Goal: Information Seeking & Learning: Learn about a topic

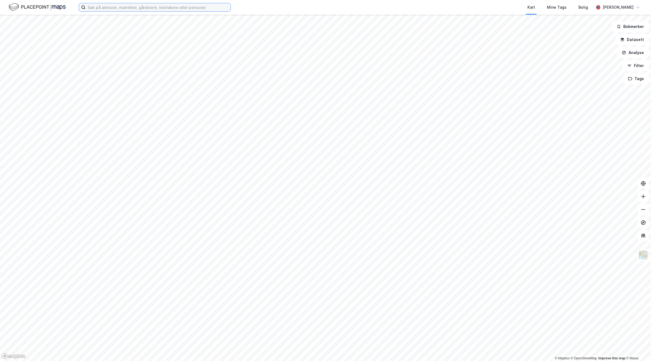
click at [195, 5] on input at bounding box center [158, 7] width 145 height 8
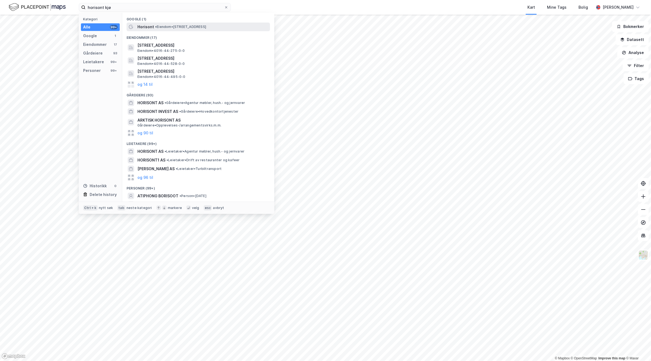
click at [174, 25] on span "• Eiendom • [STREET_ADDRESS]" at bounding box center [180, 27] width 51 height 4
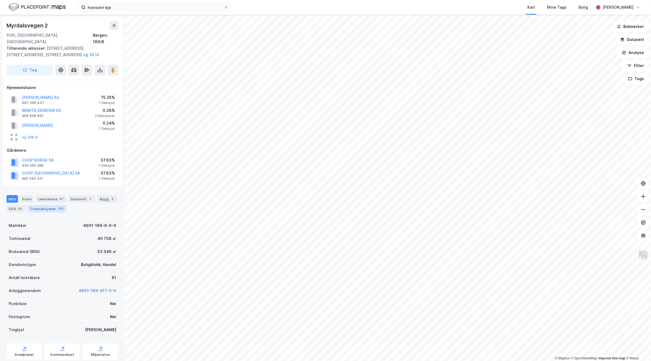
click at [60, 206] on div "313" at bounding box center [60, 208] width 7 height 5
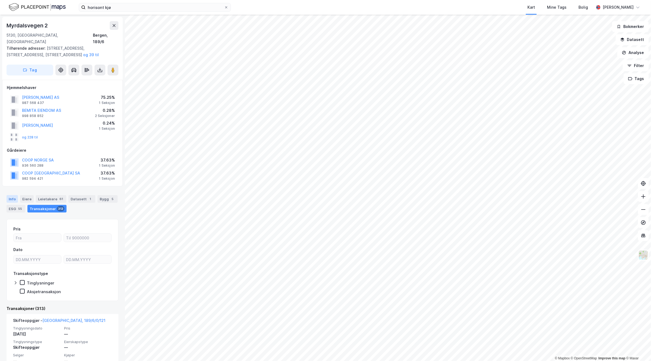
click at [12, 195] on div "Info" at bounding box center [12, 199] width 11 height 8
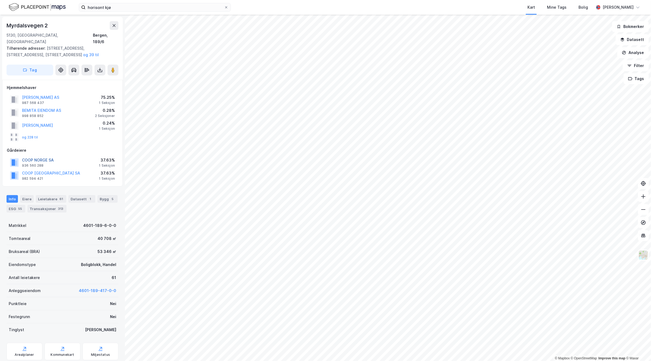
click at [0, 0] on button "COOP NORGE SA" at bounding box center [0, 0] width 0 height 0
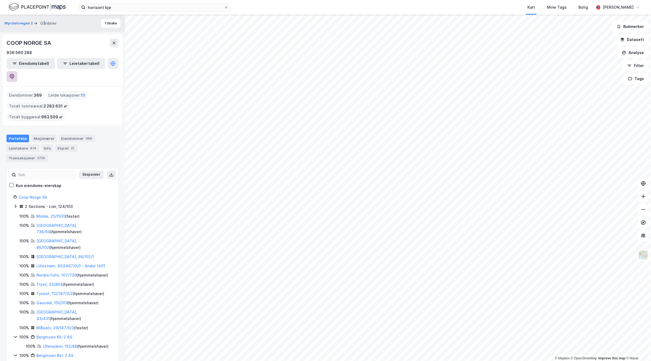
click at [14, 74] on icon at bounding box center [12, 76] width 5 height 5
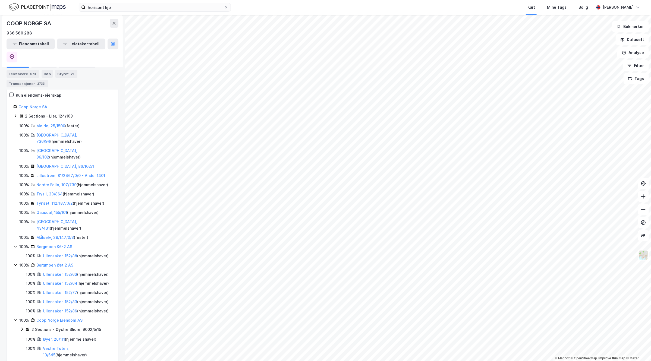
scroll to position [102, 0]
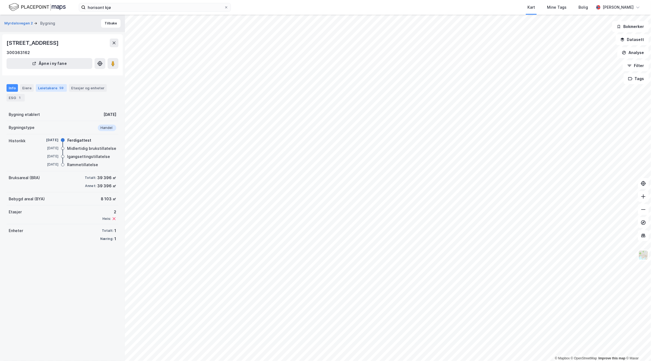
click at [51, 89] on div "Leietakere 59" at bounding box center [51, 88] width 31 height 8
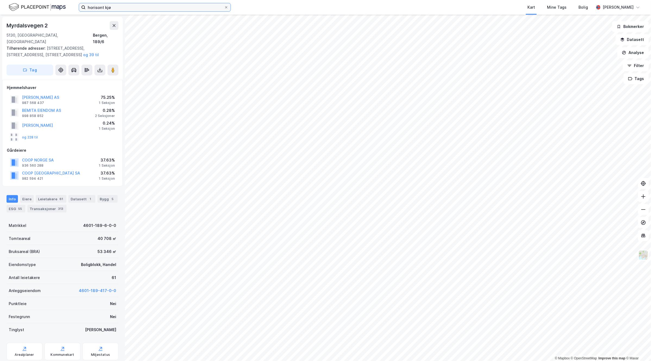
click at [115, 10] on input "horisont kjø" at bounding box center [155, 7] width 139 height 8
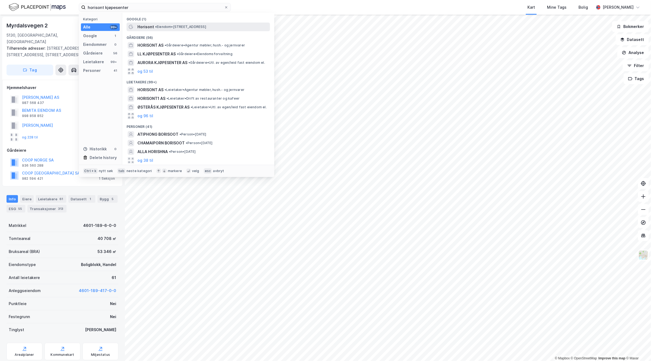
click at [181, 23] on div "Horisont • Eiendom • [STREET_ADDRESS]" at bounding box center [198, 27] width 143 height 9
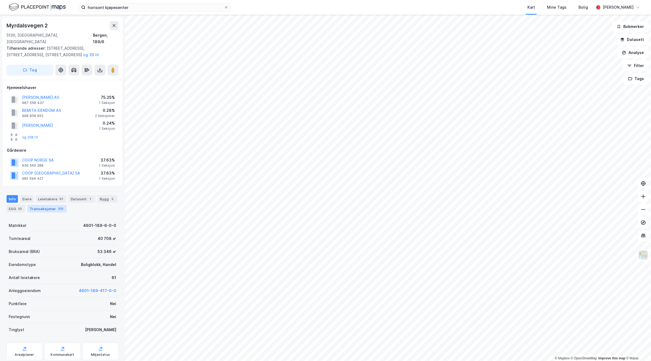
click at [46, 205] on div "Transaksjoner 313" at bounding box center [46, 209] width 39 height 8
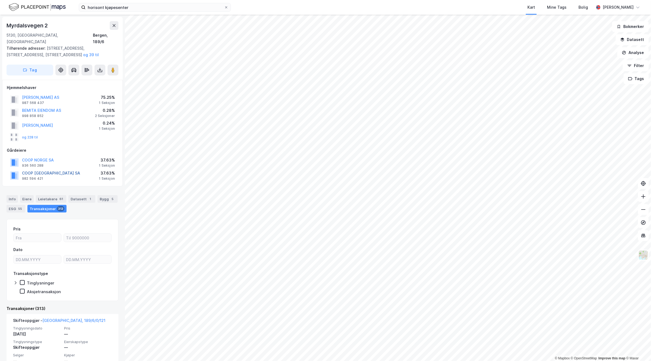
click at [0, 0] on button "COOP [GEOGRAPHIC_DATA] SA" at bounding box center [0, 0] width 0 height 0
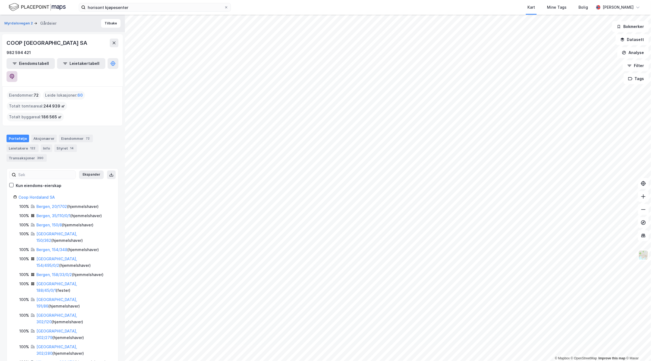
click at [17, 71] on button at bounding box center [12, 76] width 11 height 11
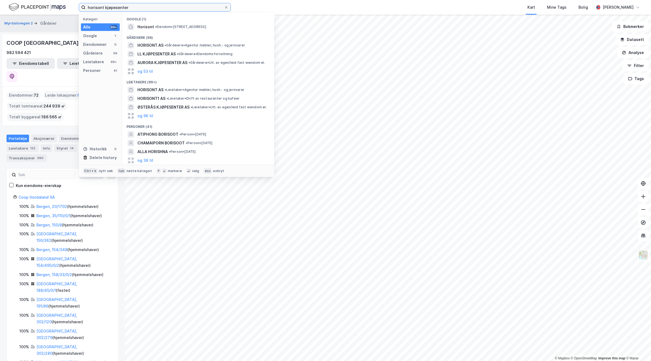
drag, startPoint x: 142, startPoint y: 9, endPoint x: 37, endPoint y: 8, distance: 105.4
click at [37, 8] on div "horisont kjøpesenter Kategori Alle 99+ Google 1 Eiendommer 0 Gårdeiere 56 Leiet…" at bounding box center [325, 7] width 651 height 15
paste input "[PERSON_NAME]. [STREET_ADDRESS]"
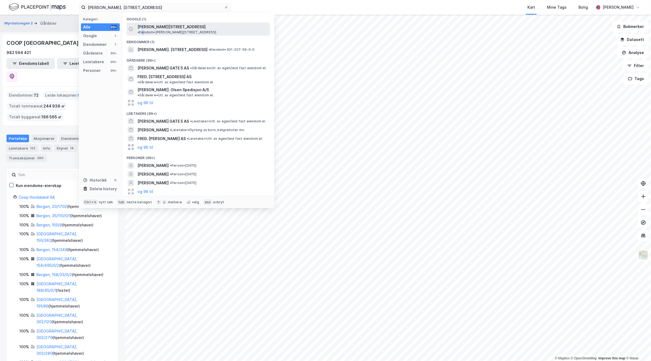
click at [180, 30] on span "• Eiendom • [PERSON_NAME][STREET_ADDRESS]" at bounding box center [176, 32] width 79 height 4
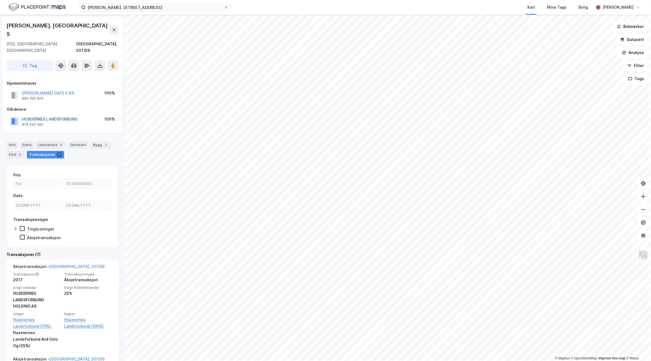
click at [0, 0] on button "HUSEIERNES LANDSFORBUND" at bounding box center [0, 0] width 0 height 0
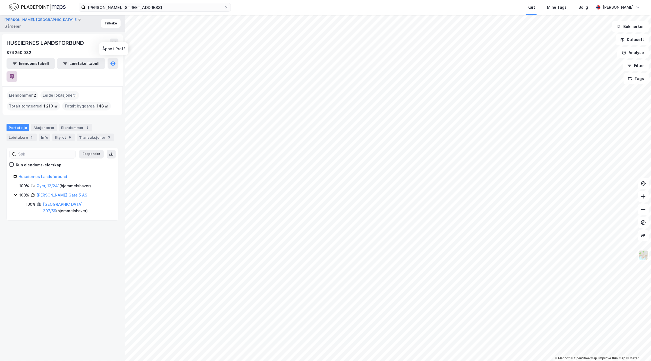
click at [15, 74] on icon at bounding box center [11, 76] width 5 height 5
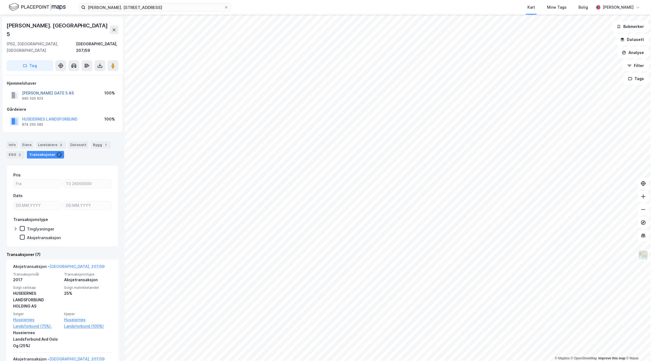
click at [0, 0] on button "[PERSON_NAME] GATE 5 AS" at bounding box center [0, 0] width 0 height 0
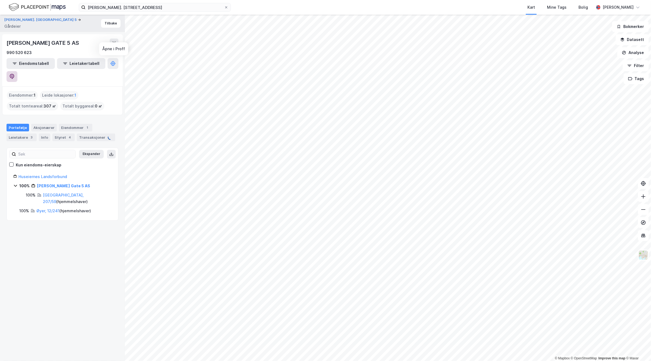
click at [14, 74] on icon at bounding box center [12, 76] width 5 height 5
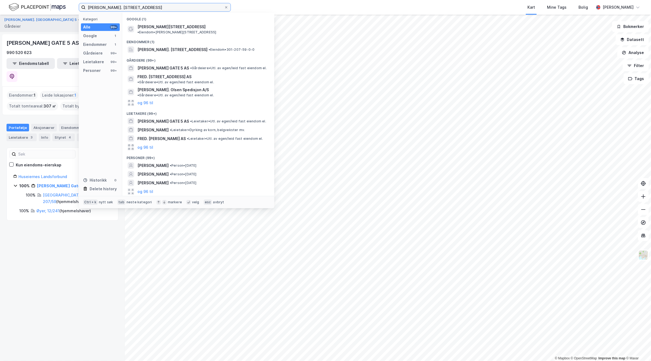
drag, startPoint x: 146, startPoint y: 7, endPoint x: 48, endPoint y: 15, distance: 98.4
click at [48, 15] on div "[PERSON_NAME]. [STREET_ADDRESS] Kategori Alle 99+ Google 1 Eiendommer 1 Gårdeie…" at bounding box center [325, 180] width 651 height 361
paste input "[PERSON_NAME]"
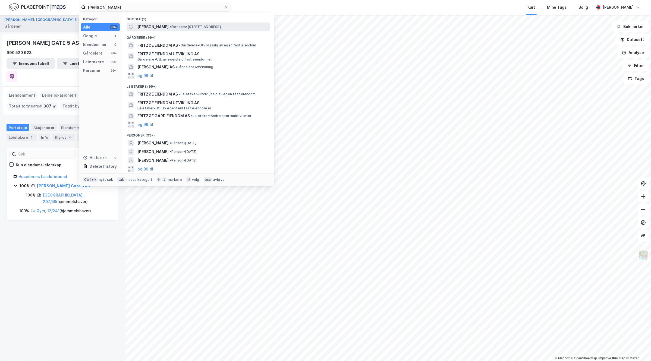
click at [176, 23] on div "Fritzøe Eiendom As • Eiendom • [STREET_ADDRESS]" at bounding box center [198, 27] width 143 height 9
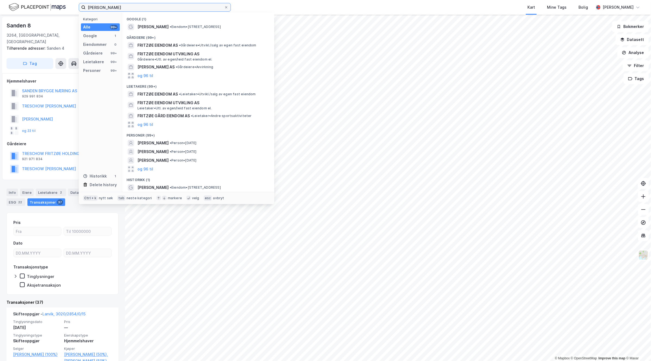
drag, startPoint x: 158, startPoint y: 7, endPoint x: -42, endPoint y: 3, distance: 199.7
click at [0, 3] on html "Fritzøe Eiendom Kategori Alle 99+ Google 1 Eiendommer 0 Gårdeiere 99+ Leietaker…" at bounding box center [325, 180] width 651 height 361
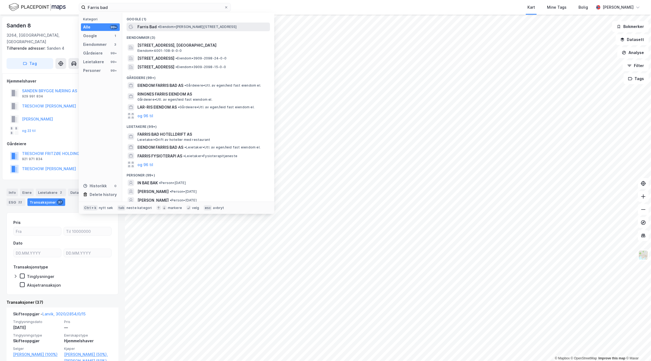
click at [206, 25] on span "• Eiendom • [PERSON_NAME][STREET_ADDRESS]" at bounding box center [197, 27] width 79 height 4
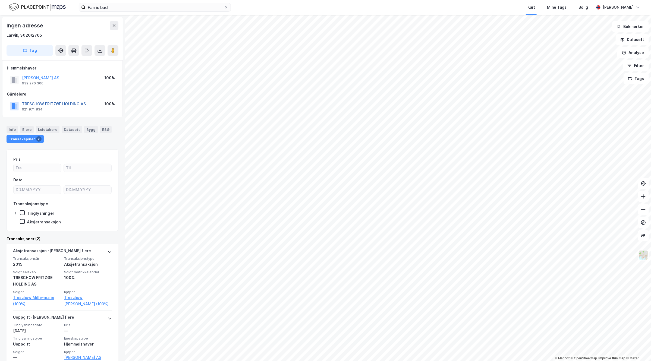
click at [0, 0] on button "TRESCHOW FRITZØE HOLDING AS" at bounding box center [0, 0] width 0 height 0
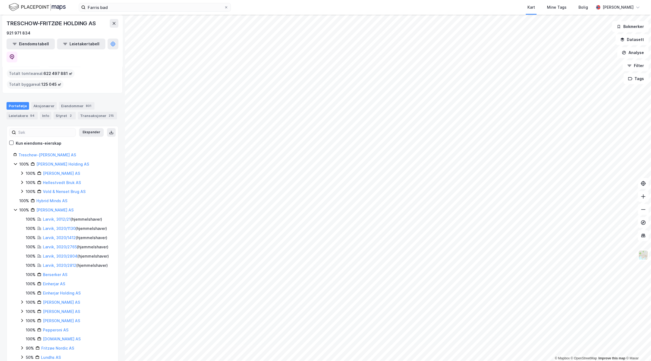
scroll to position [34, 0]
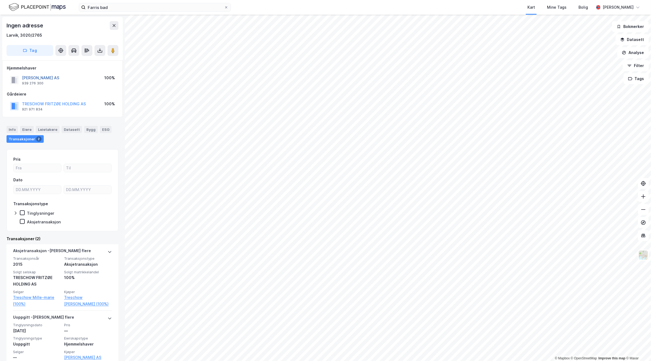
click at [0, 0] on button "[PERSON_NAME] AS" at bounding box center [0, 0] width 0 height 0
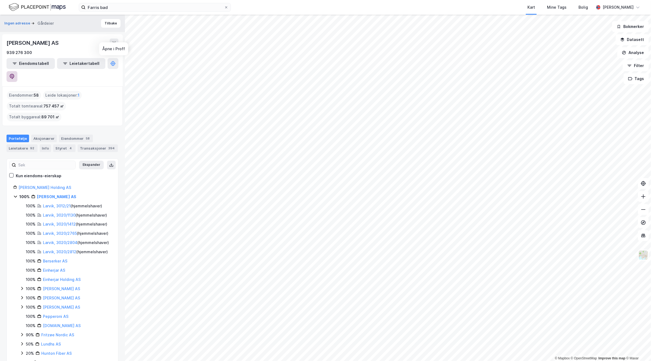
click at [15, 74] on icon at bounding box center [11, 76] width 5 height 5
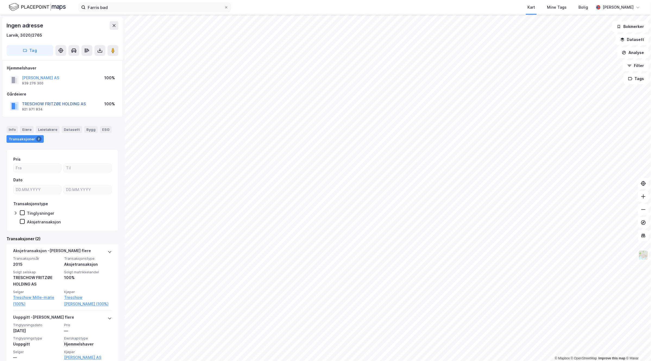
click at [0, 0] on button "TRESCHOW FRITZØE HOLDING AS" at bounding box center [0, 0] width 0 height 0
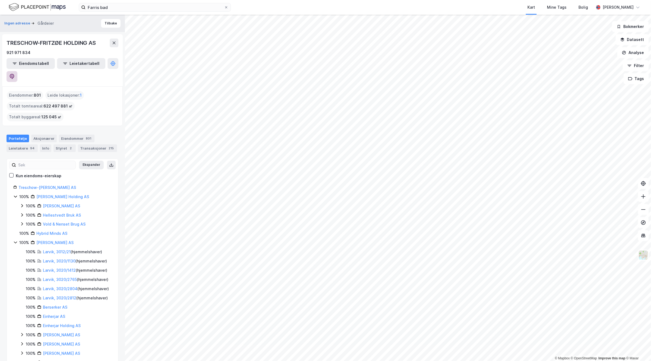
click at [13, 75] on icon at bounding box center [12, 76] width 2 height 2
click at [115, 42] on icon at bounding box center [114, 43] width 4 height 4
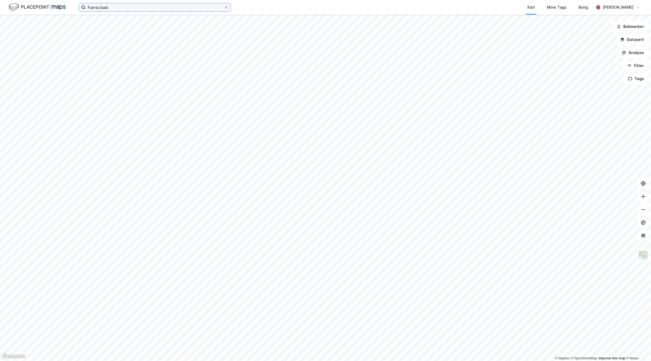
click at [134, 6] on input "Farris bad" at bounding box center [155, 7] width 139 height 8
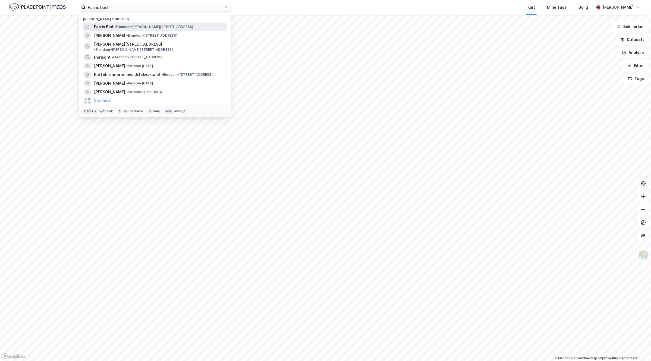
click at [142, 26] on span "• Eiendom • [PERSON_NAME][STREET_ADDRESS]" at bounding box center [153, 27] width 79 height 4
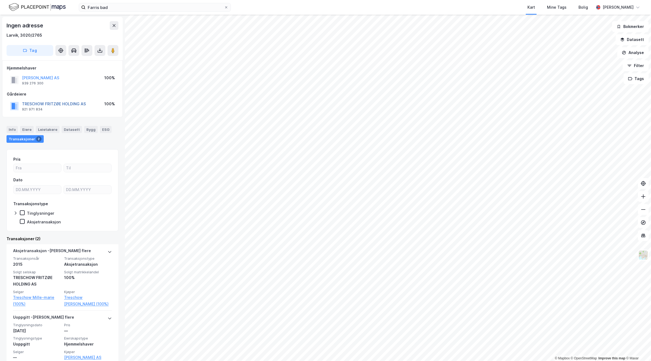
click at [0, 0] on button "TRESCHOW FRITZØE HOLDING AS" at bounding box center [0, 0] width 0 height 0
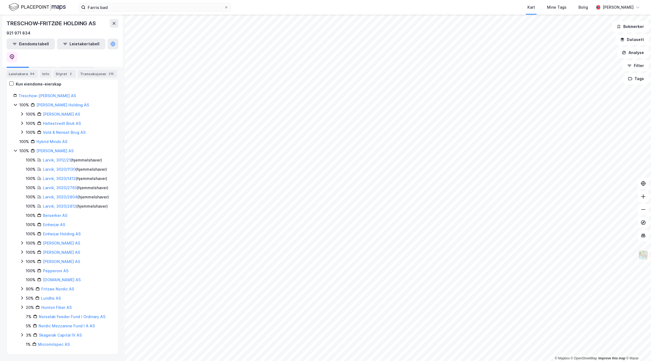
scroll to position [112, 0]
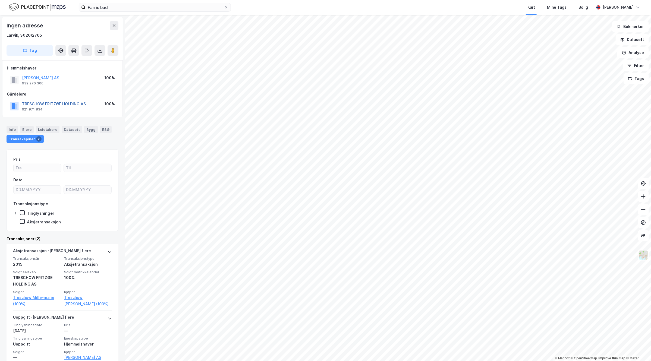
click at [0, 0] on button "TRESCHOW FRITZØE HOLDING AS" at bounding box center [0, 0] width 0 height 0
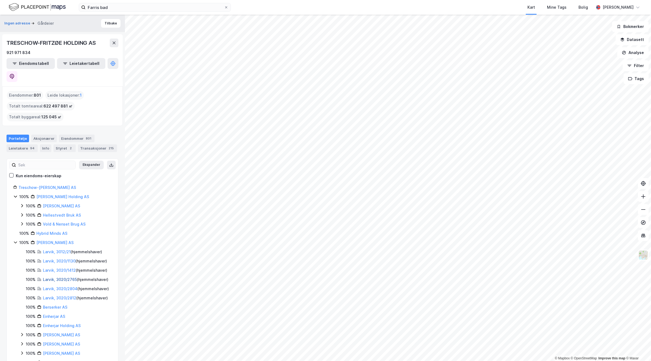
click at [69, 279] on link "Larvik, 3020/2765" at bounding box center [60, 279] width 34 height 5
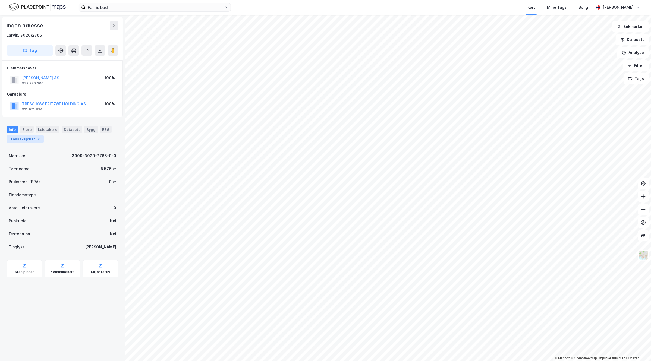
click at [36, 140] on div "2" at bounding box center [38, 138] width 5 height 5
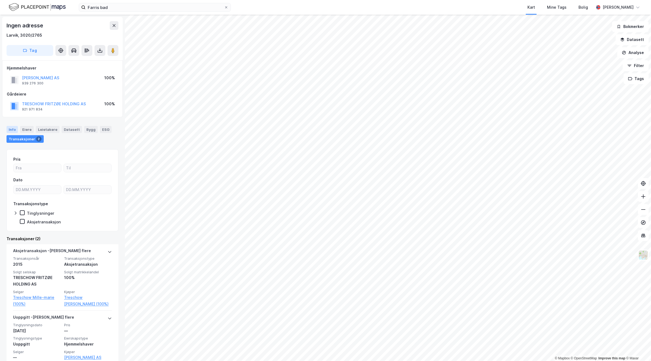
click at [12, 130] on div "Info" at bounding box center [12, 129] width 11 height 7
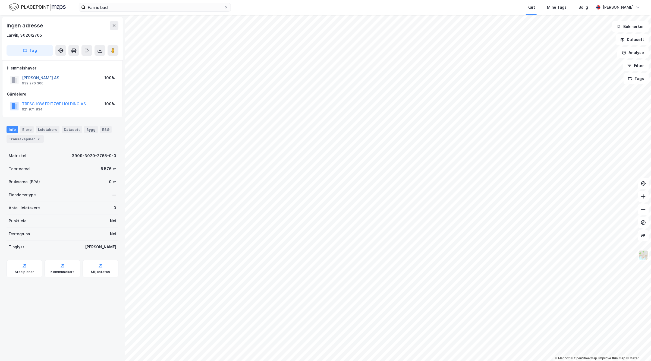
click at [0, 0] on button "[PERSON_NAME] AS" at bounding box center [0, 0] width 0 height 0
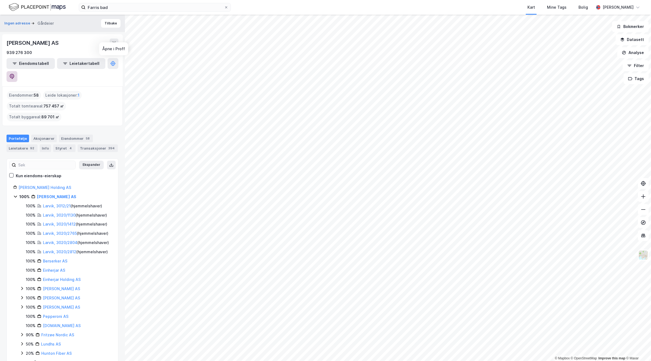
click at [15, 74] on icon at bounding box center [11, 76] width 5 height 5
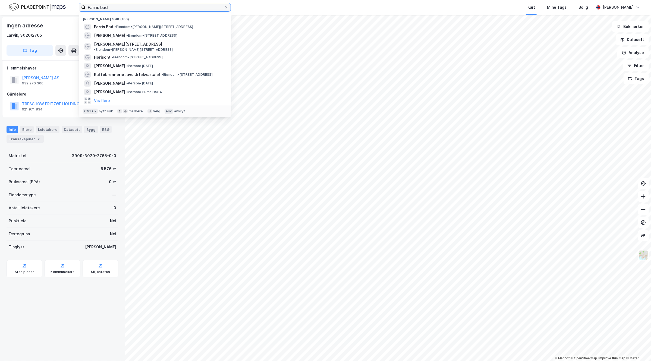
drag, startPoint x: 121, startPoint y: 6, endPoint x: 26, endPoint y: 12, distance: 95.0
click at [29, 12] on div "Farris bad Nylige søk (100) Farris Bad • Eiendom • [STREET_ADDRESS][PERSON_NAME…" at bounding box center [325, 7] width 651 height 15
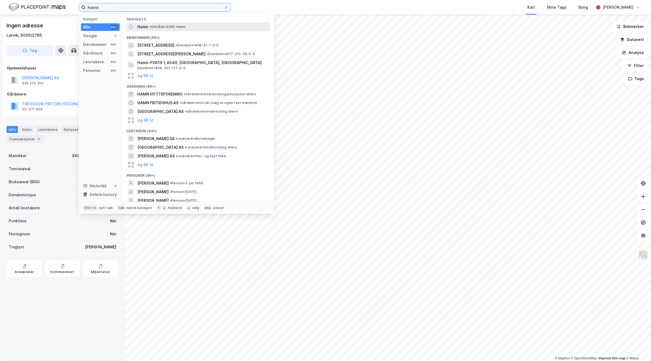
type input "hamn"
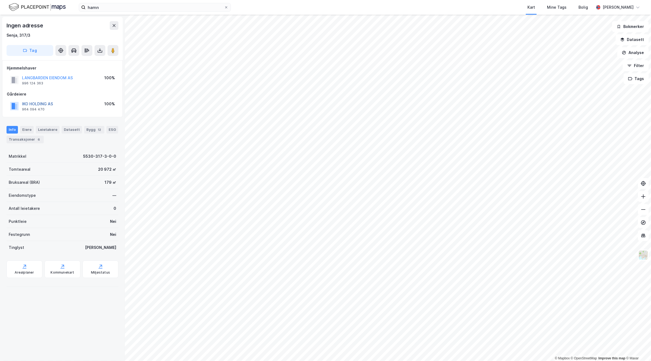
click at [0, 0] on button "IKO HOLDING AS" at bounding box center [0, 0] width 0 height 0
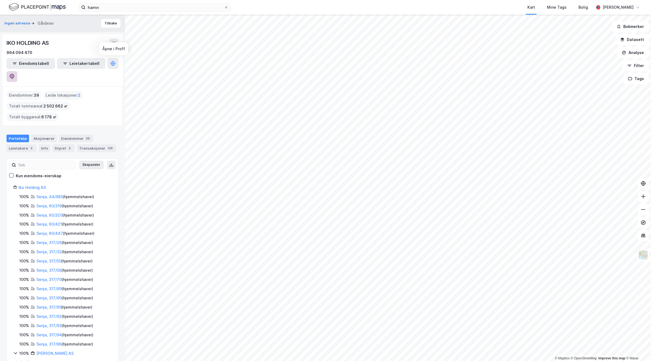
click at [15, 74] on icon at bounding box center [11, 76] width 5 height 5
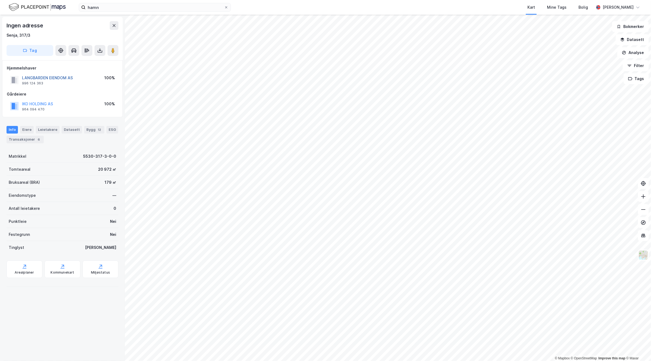
click at [0, 0] on button "LANGBARDEN EIENDOM AS" at bounding box center [0, 0] width 0 height 0
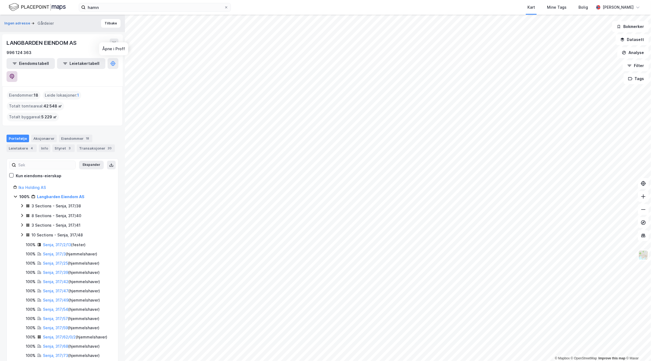
click at [13, 75] on icon at bounding box center [12, 76] width 2 height 2
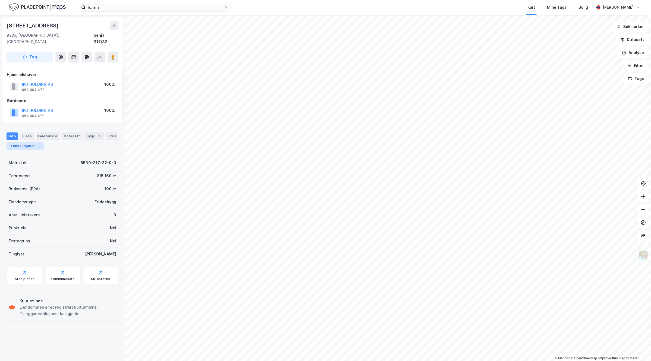
click at [44, 142] on div "Transaksjoner 5" at bounding box center [25, 146] width 37 height 8
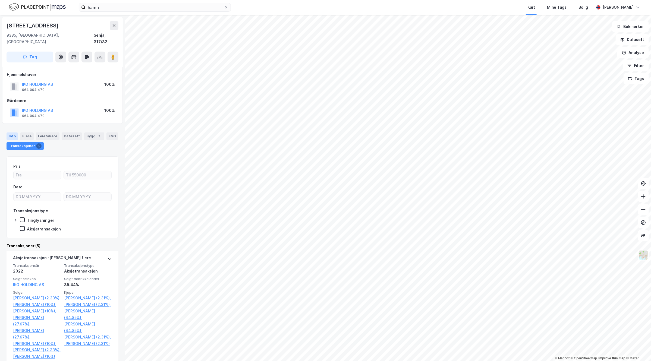
click at [12, 133] on div "Info" at bounding box center [12, 137] width 11 height 8
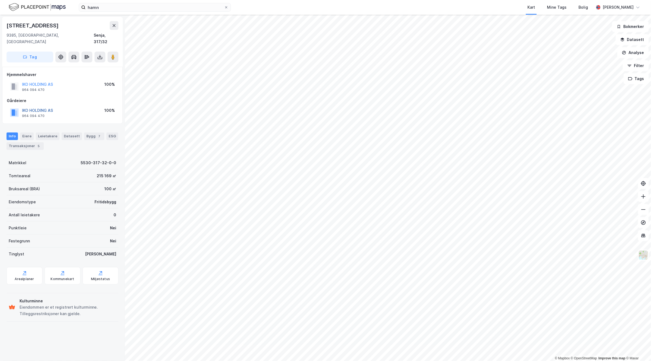
click at [0, 0] on button "IKO HOLDING AS" at bounding box center [0, 0] width 0 height 0
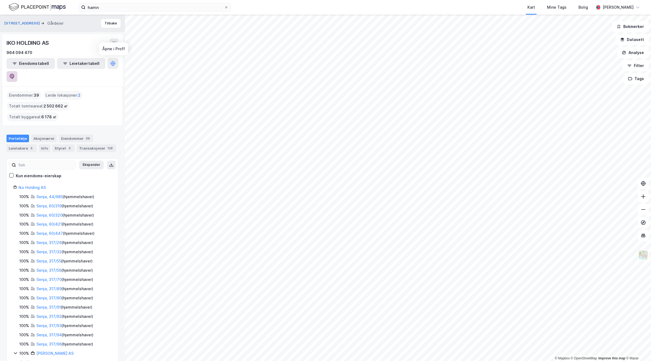
click at [14, 74] on icon at bounding box center [12, 76] width 5 height 5
click at [54, 195] on link "Senja, 44/985" at bounding box center [49, 197] width 26 height 5
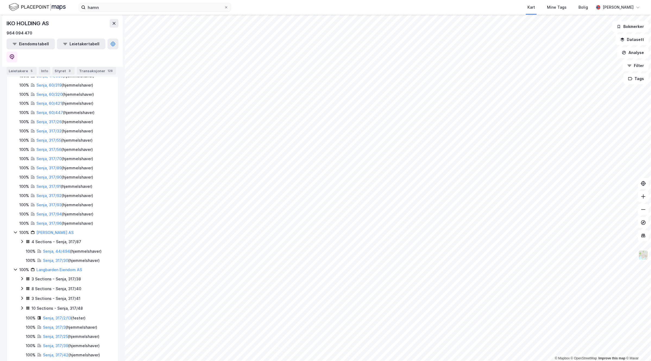
scroll to position [204, 0]
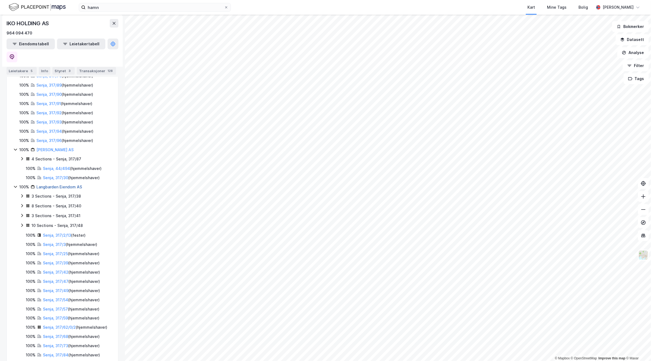
click at [67, 185] on link "Langbarden Eiendom AS" at bounding box center [59, 187] width 46 height 5
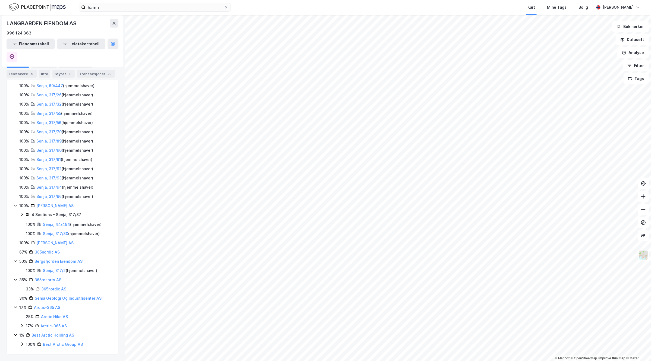
scroll to position [133, 0]
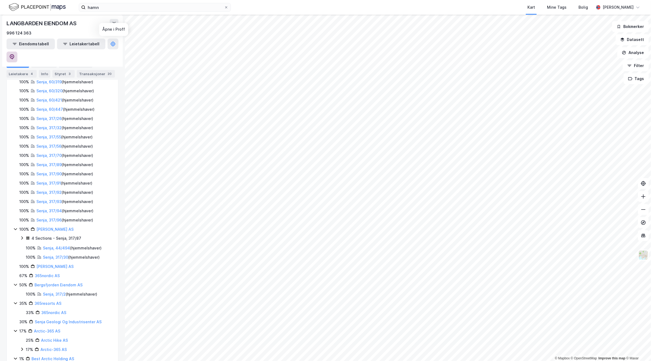
click at [17, 52] on button at bounding box center [12, 57] width 11 height 11
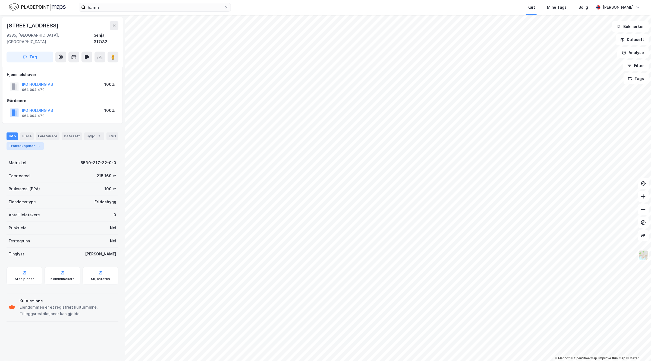
click at [39, 142] on div "Transaksjoner 5" at bounding box center [25, 146] width 37 height 8
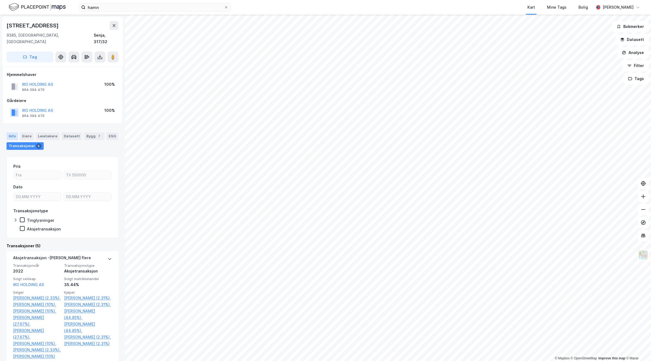
click at [13, 133] on div "Info" at bounding box center [12, 137] width 11 height 8
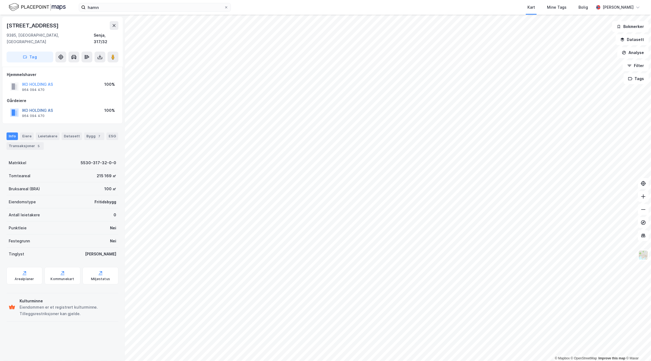
click at [0, 0] on button "IKO HOLDING AS" at bounding box center [0, 0] width 0 height 0
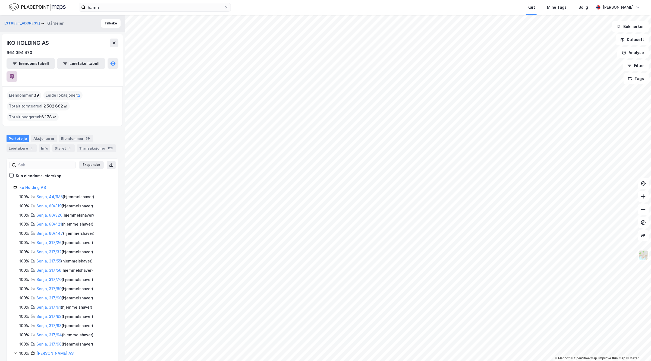
click at [15, 74] on icon at bounding box center [11, 76] width 5 height 5
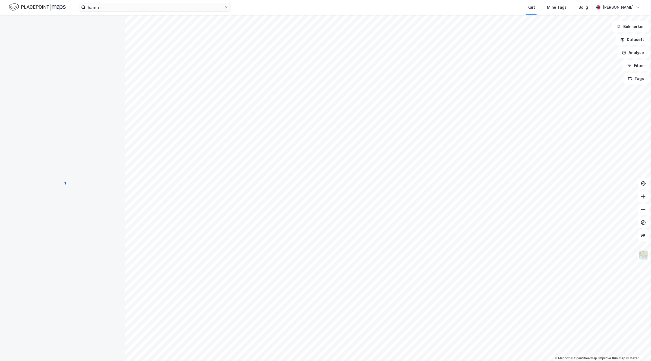
scroll to position [0, 0]
